Goal: Use online tool/utility: Utilize a website feature to perform a specific function

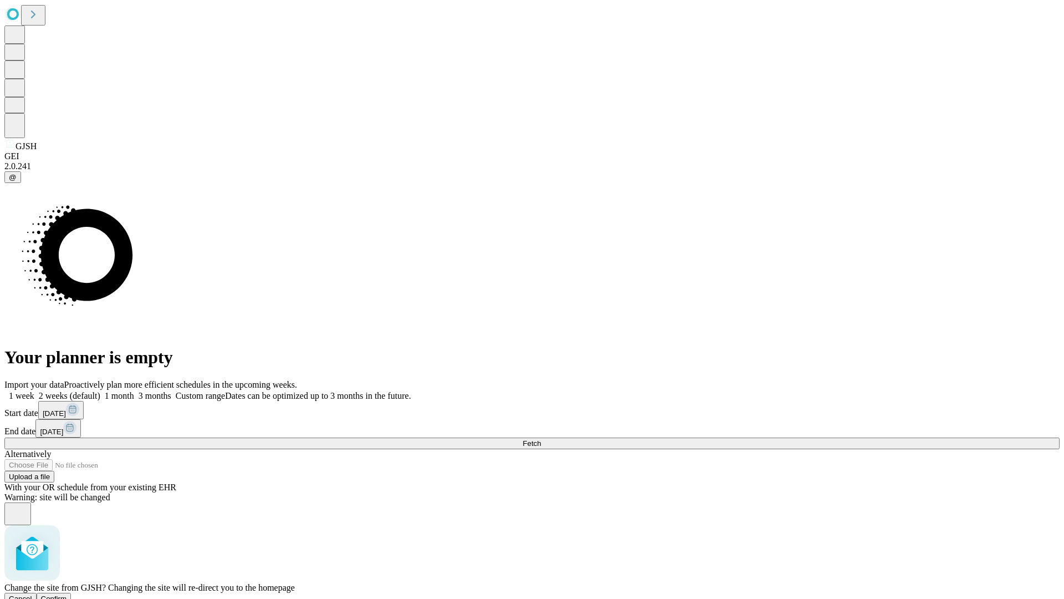
click at [67, 594] on span "Confirm" at bounding box center [54, 598] width 26 height 8
click at [34, 391] on label "1 week" at bounding box center [19, 395] width 30 height 9
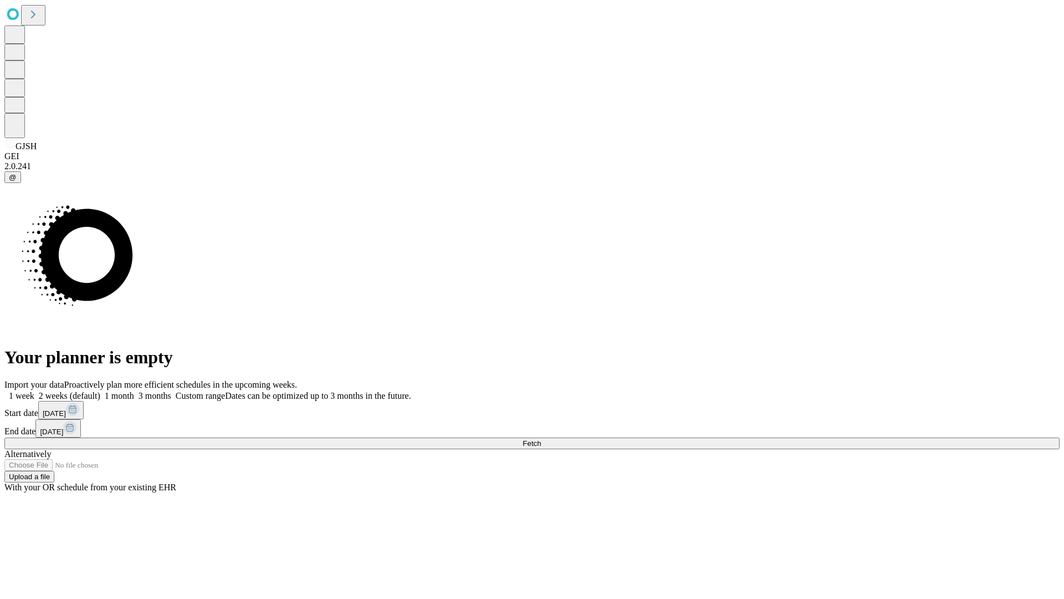
click at [541, 439] on span "Fetch" at bounding box center [532, 443] width 18 height 8
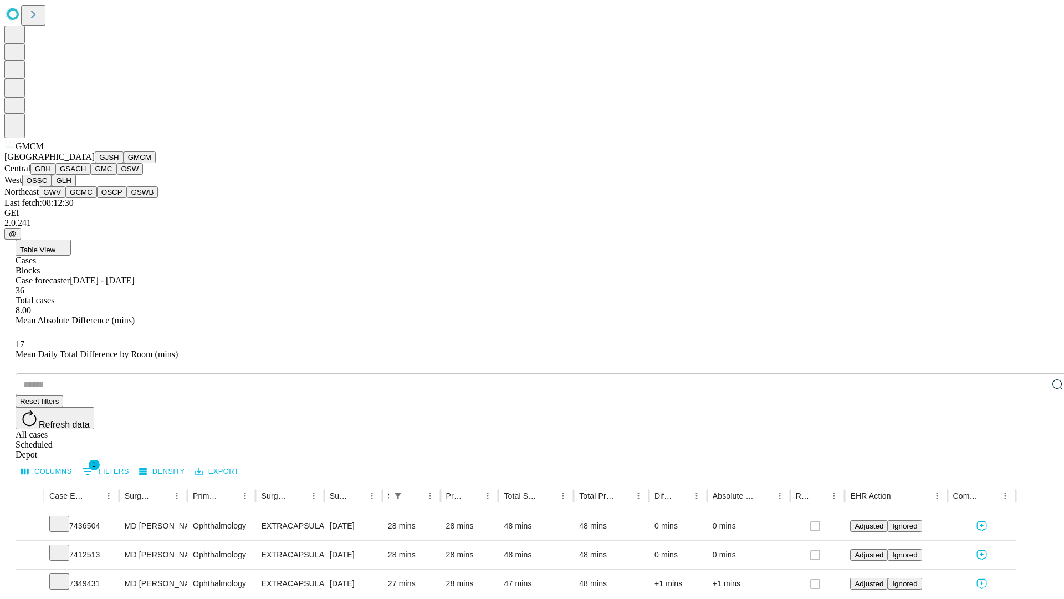
click at [55, 175] on button "GBH" at bounding box center [42, 169] width 25 height 12
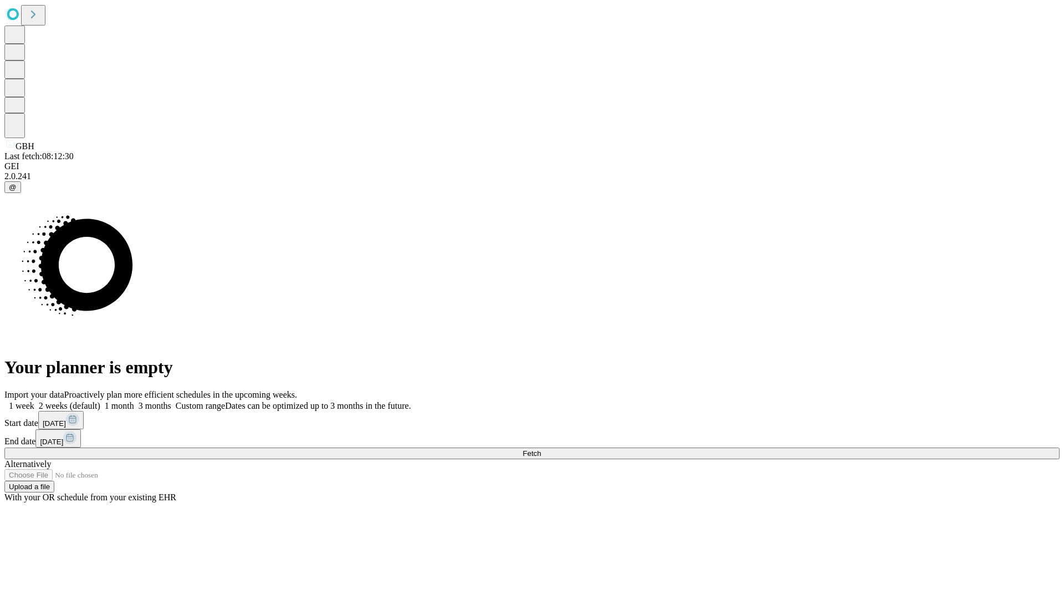
click at [34, 401] on label "1 week" at bounding box center [19, 405] width 30 height 9
click at [541, 449] on span "Fetch" at bounding box center [532, 453] width 18 height 8
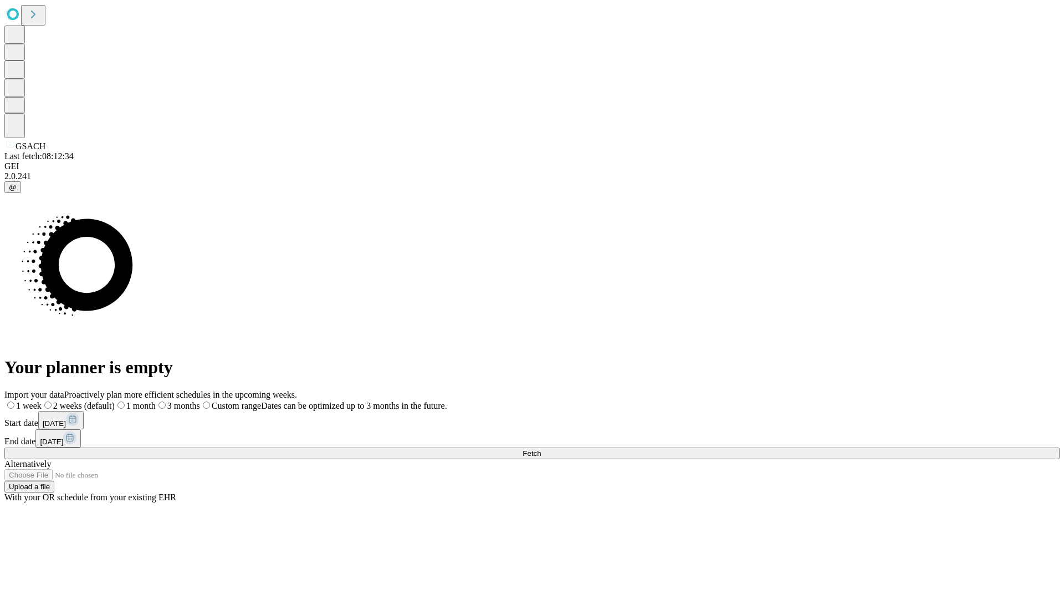
click at [42, 401] on label "1 week" at bounding box center [22, 405] width 37 height 9
click at [541, 449] on span "Fetch" at bounding box center [532, 453] width 18 height 8
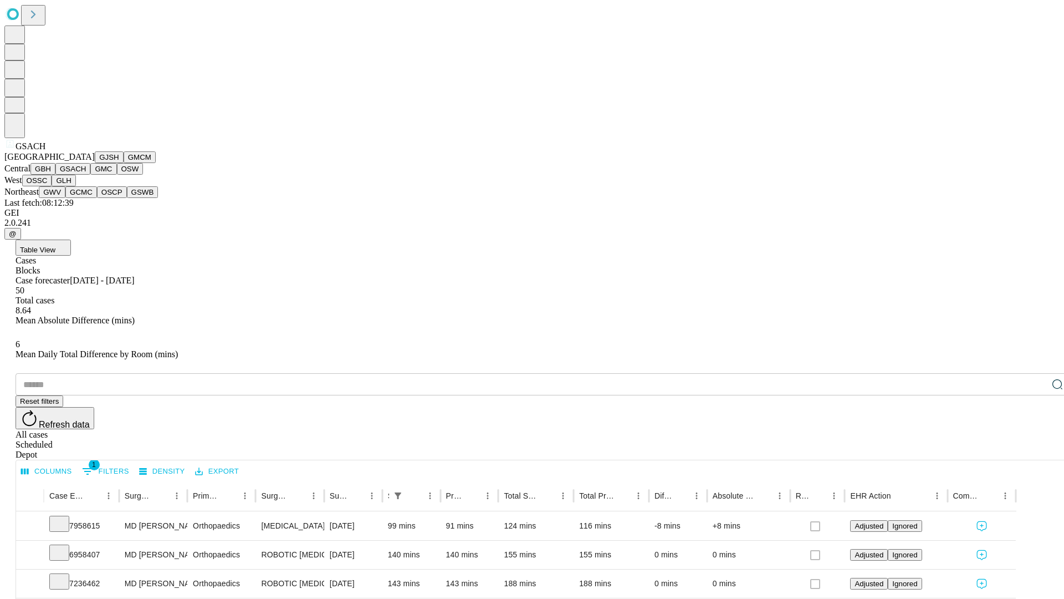
click at [90, 175] on button "GMC" at bounding box center [103, 169] width 26 height 12
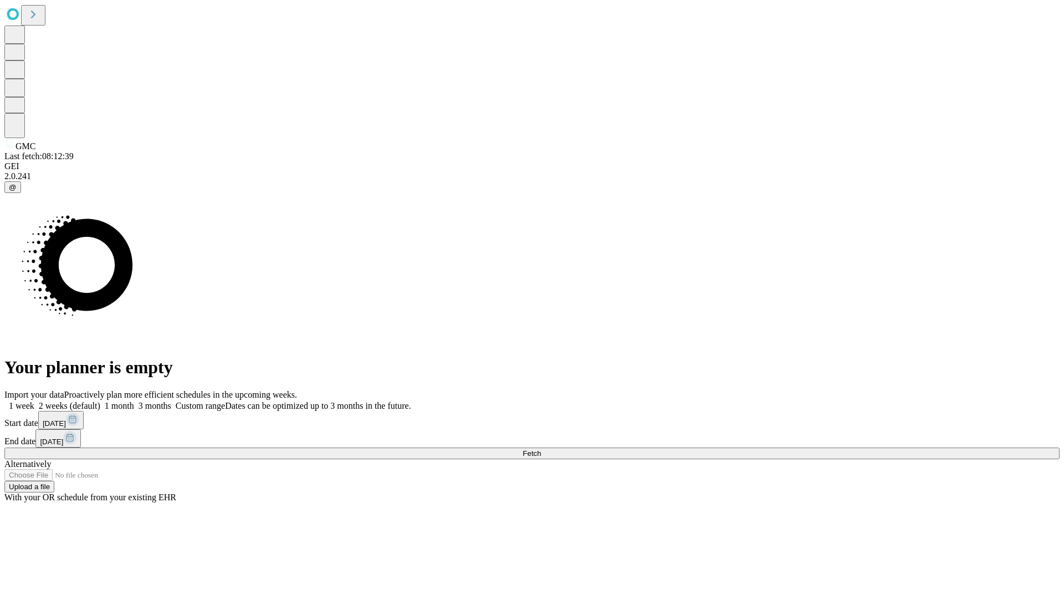
click at [541, 449] on span "Fetch" at bounding box center [532, 453] width 18 height 8
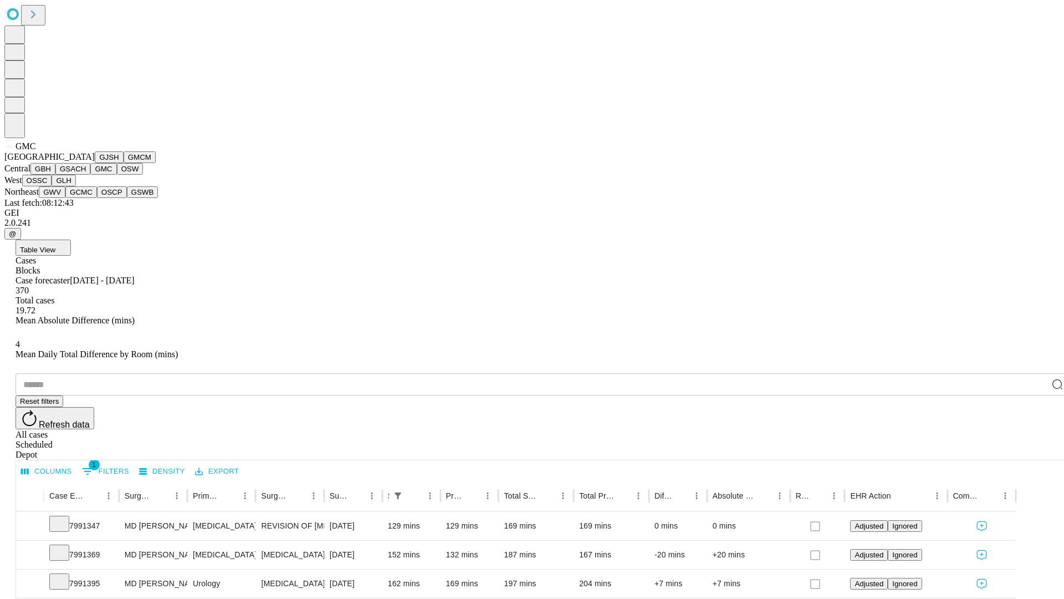
click at [117, 175] on button "OSW" at bounding box center [130, 169] width 27 height 12
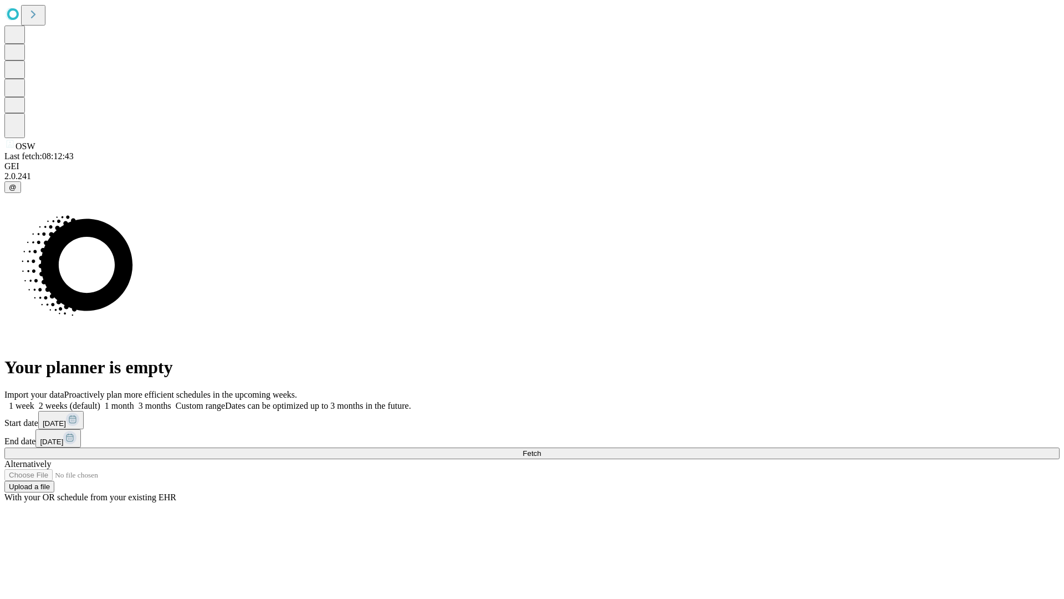
click at [34, 401] on label "1 week" at bounding box center [19, 405] width 30 height 9
click at [541, 449] on span "Fetch" at bounding box center [532, 453] width 18 height 8
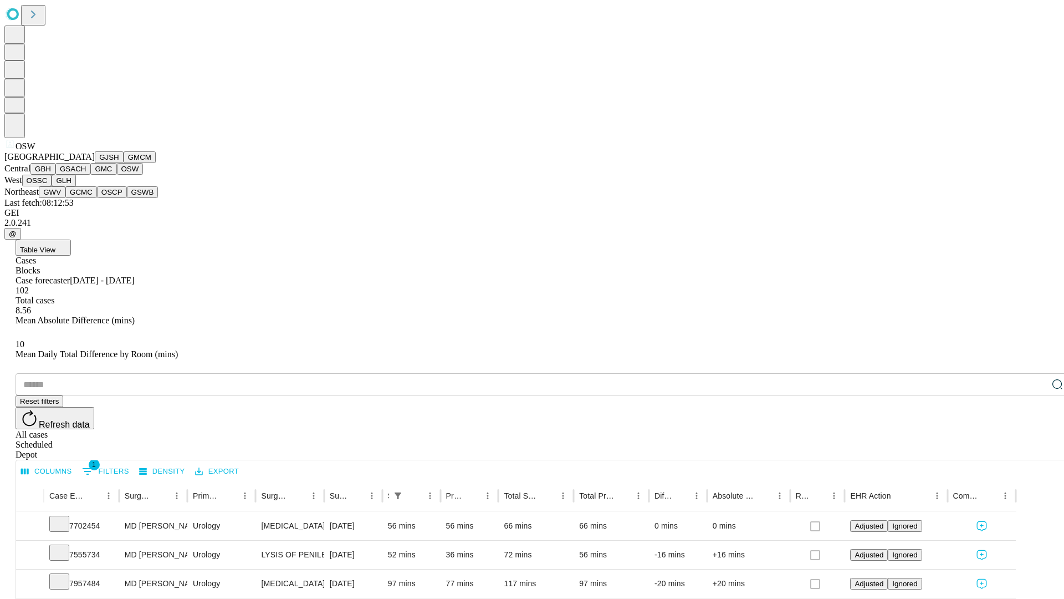
click at [52, 186] on button "OSSC" at bounding box center [37, 181] width 30 height 12
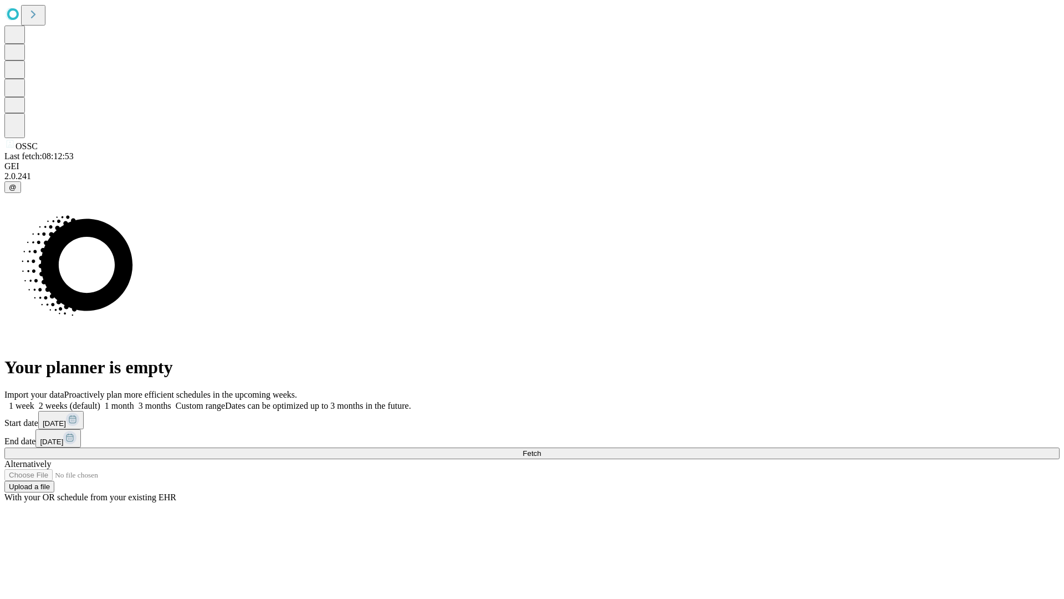
click at [34, 401] on label "1 week" at bounding box center [19, 405] width 30 height 9
click at [541, 449] on span "Fetch" at bounding box center [532, 453] width 18 height 8
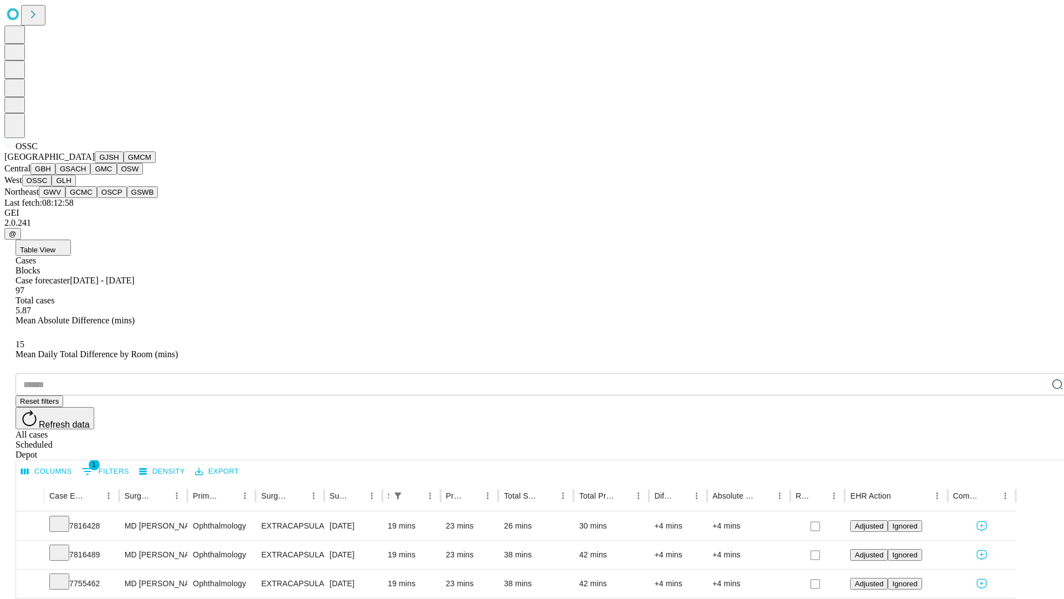
click at [75, 186] on button "GLH" at bounding box center [64, 181] width 24 height 12
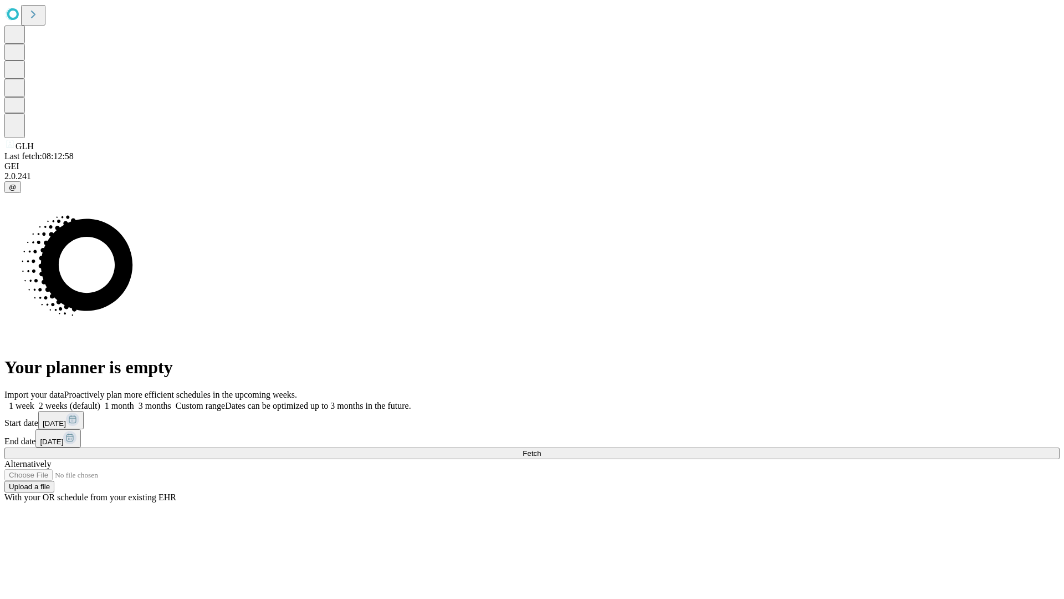
click at [34, 401] on label "1 week" at bounding box center [19, 405] width 30 height 9
click at [541, 449] on span "Fetch" at bounding box center [532, 453] width 18 height 8
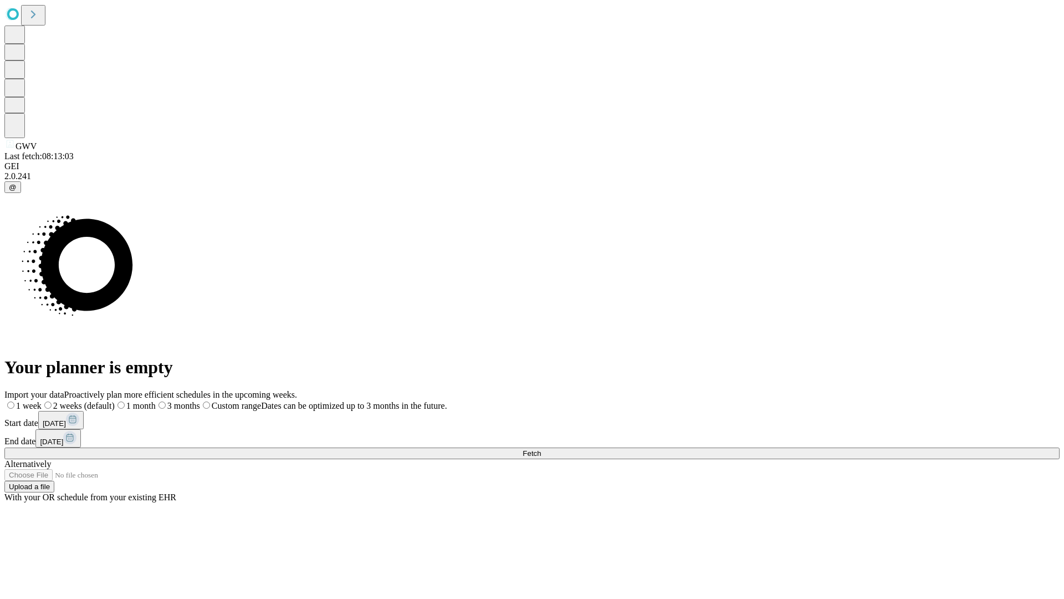
click at [541, 449] on span "Fetch" at bounding box center [532, 453] width 18 height 8
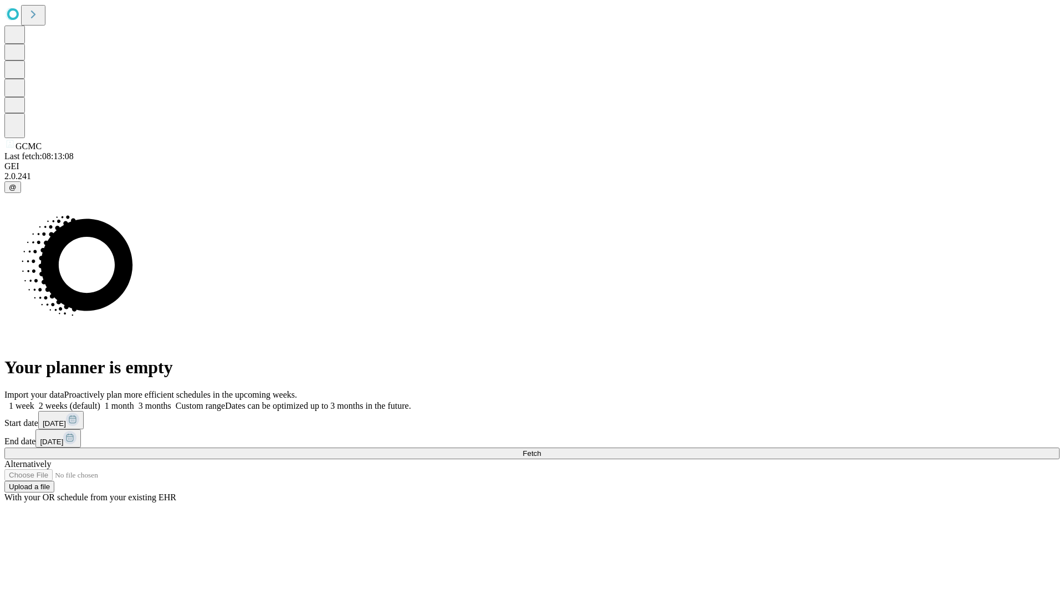
click at [34, 401] on label "1 week" at bounding box center [19, 405] width 30 height 9
click at [541, 449] on span "Fetch" at bounding box center [532, 453] width 18 height 8
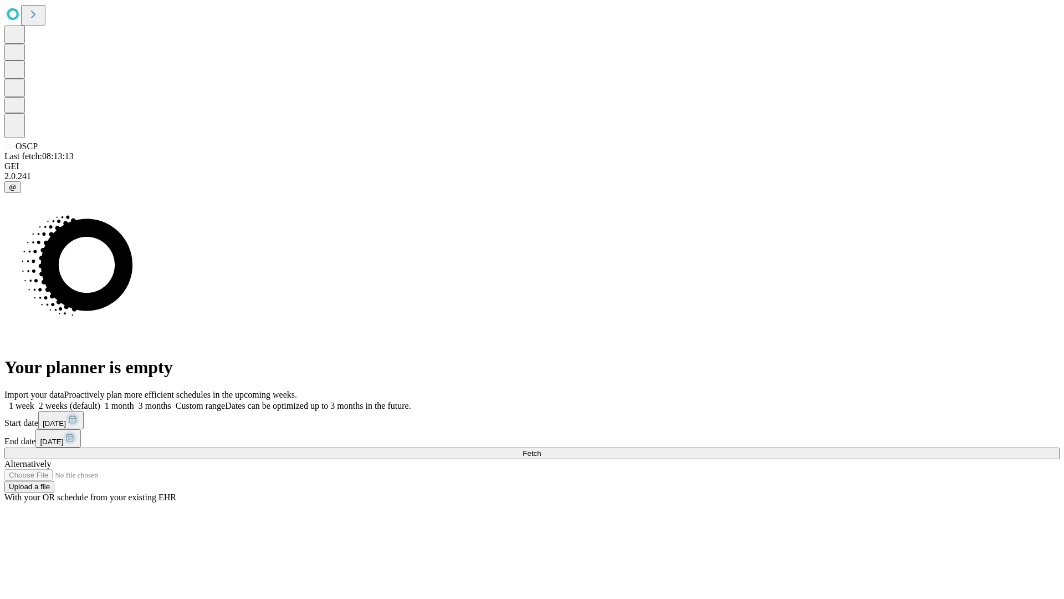
click at [34, 401] on label "1 week" at bounding box center [19, 405] width 30 height 9
click at [541, 449] on span "Fetch" at bounding box center [532, 453] width 18 height 8
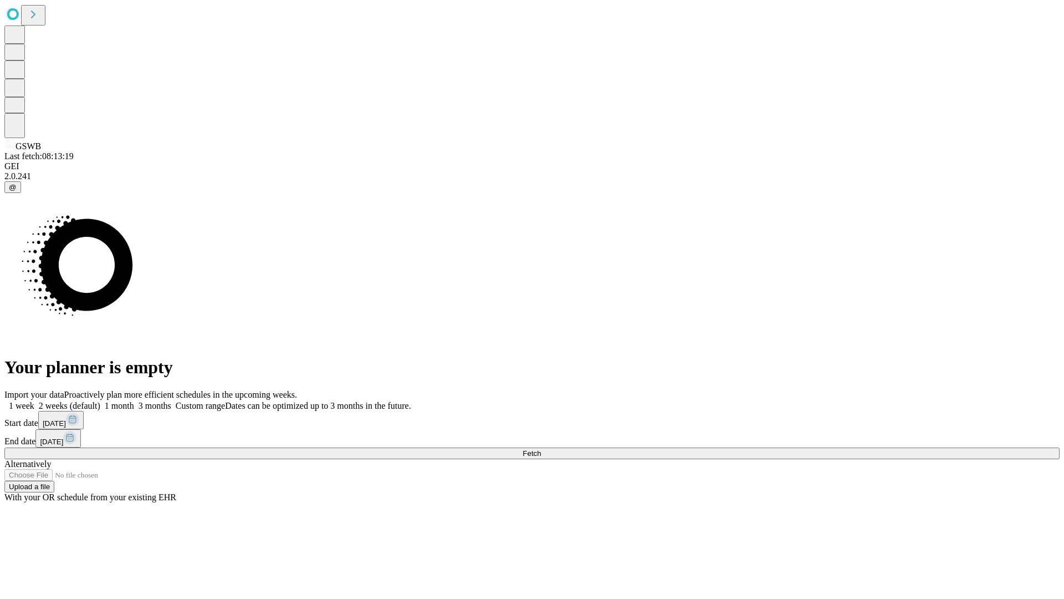
click at [541, 449] on span "Fetch" at bounding box center [532, 453] width 18 height 8
